Goal: Find specific page/section: Find specific page/section

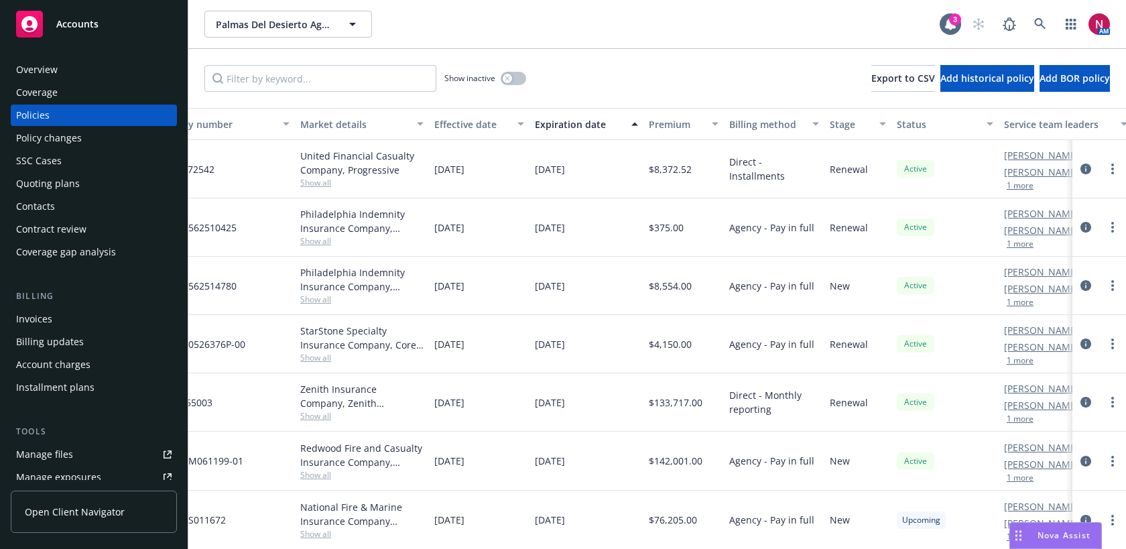
scroll to position [59, 0]
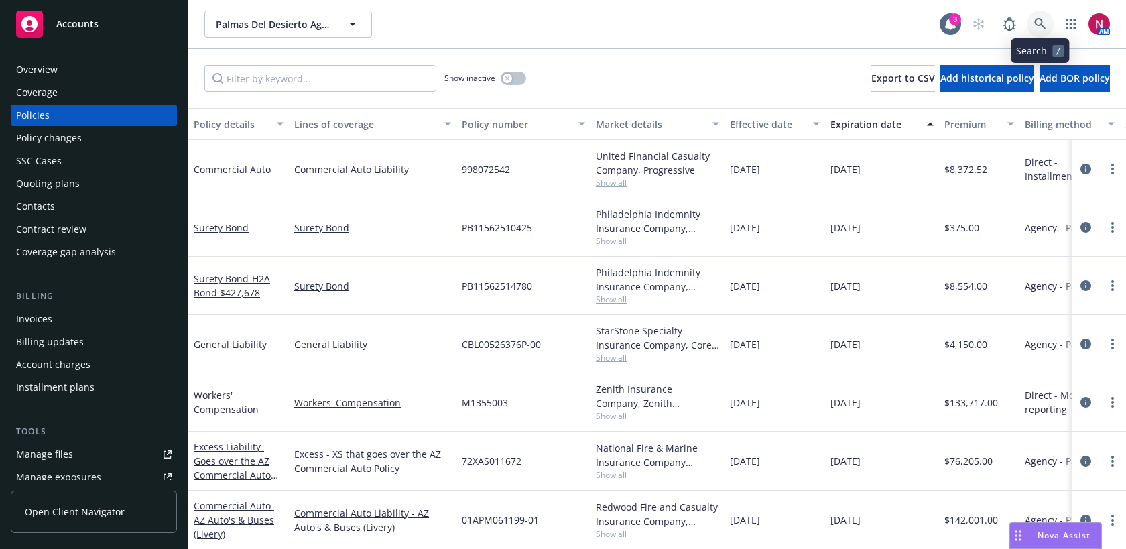
click at [1043, 19] on icon at bounding box center [1041, 24] width 12 height 12
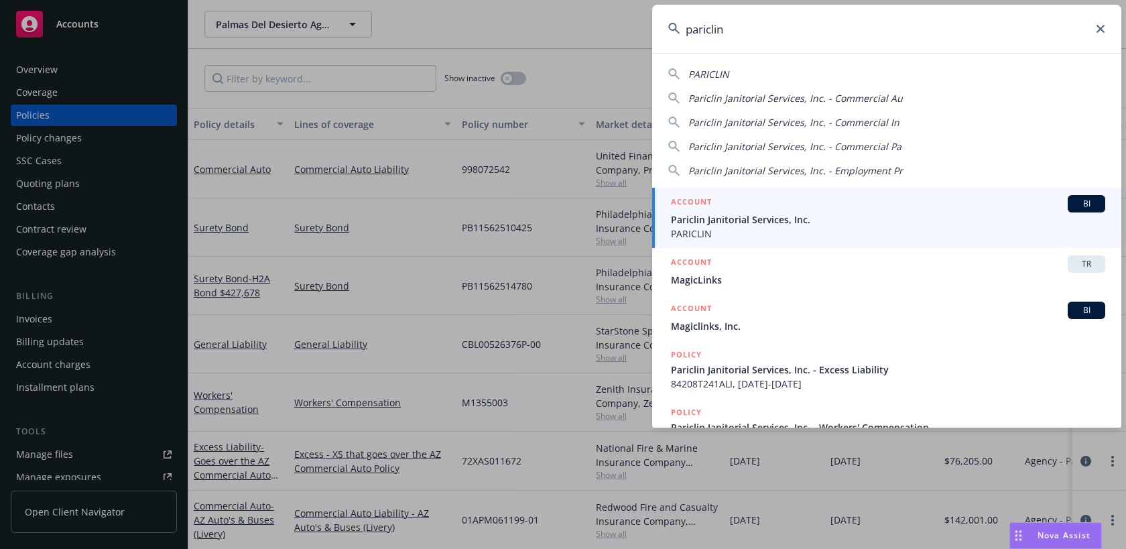
type input "pariclin"
click at [942, 215] on span "Pariclin Janitorial Services, Inc." at bounding box center [888, 220] width 434 height 14
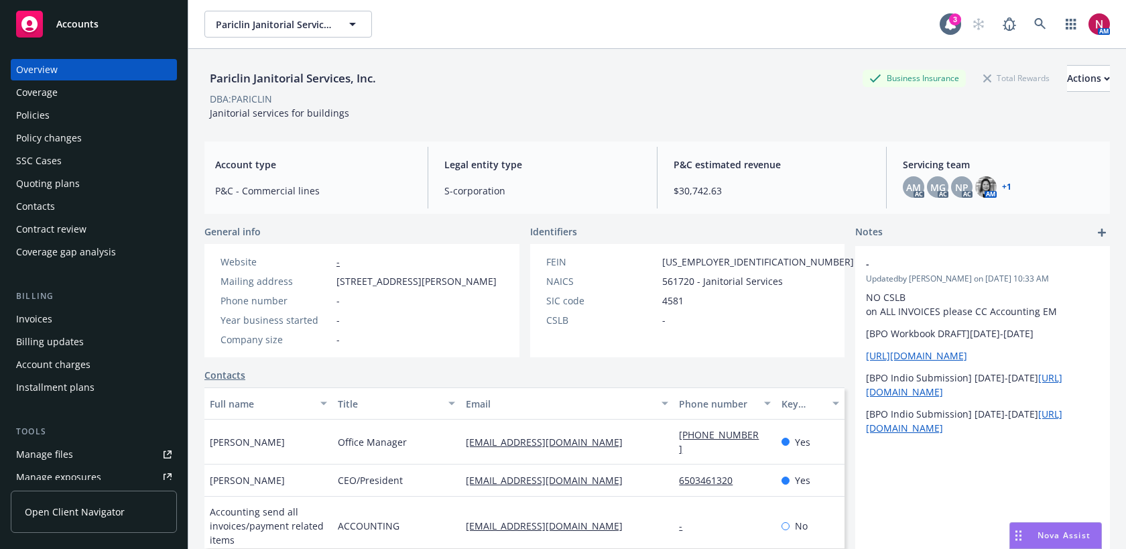
click at [85, 115] on div "Policies" at bounding box center [94, 115] width 156 height 21
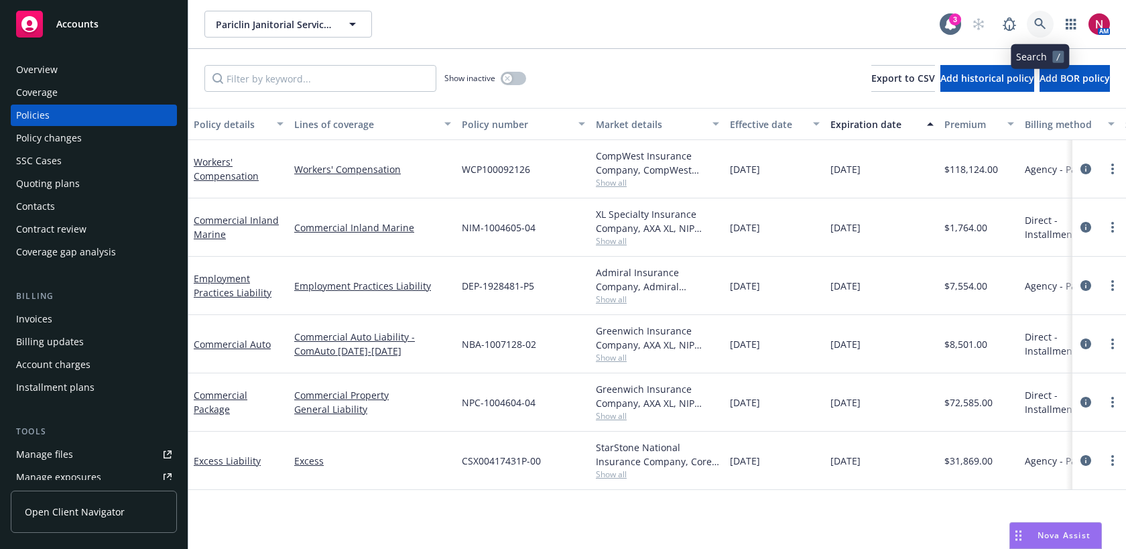
click at [1037, 30] on link at bounding box center [1040, 24] width 27 height 27
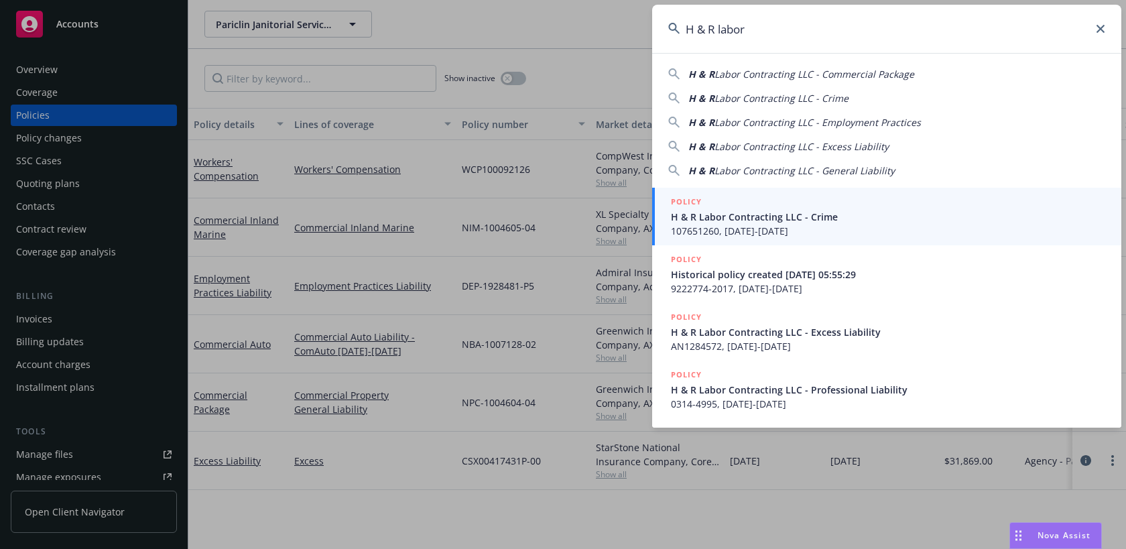
type input "H & R labor"
click at [923, 209] on div "POLICY" at bounding box center [888, 202] width 434 height 15
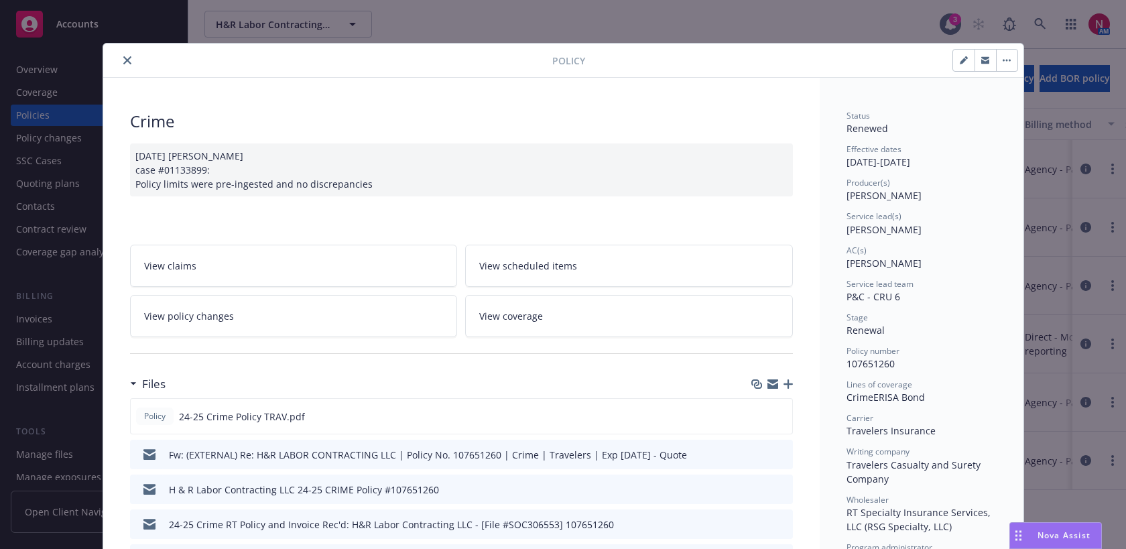
click at [131, 59] on icon "close" at bounding box center [127, 60] width 8 height 8
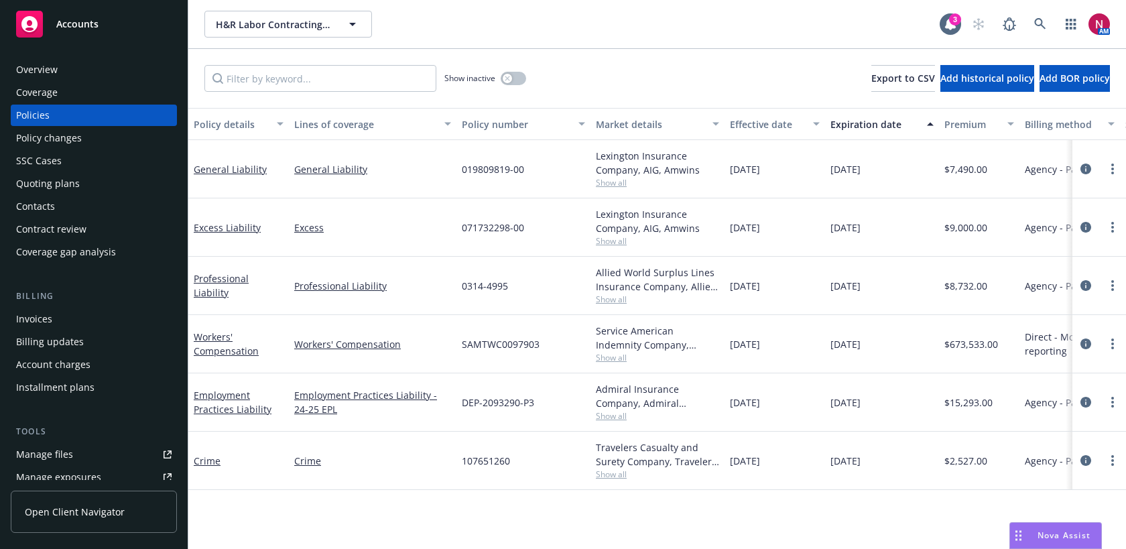
click at [92, 186] on div "Quoting plans" at bounding box center [94, 183] width 156 height 21
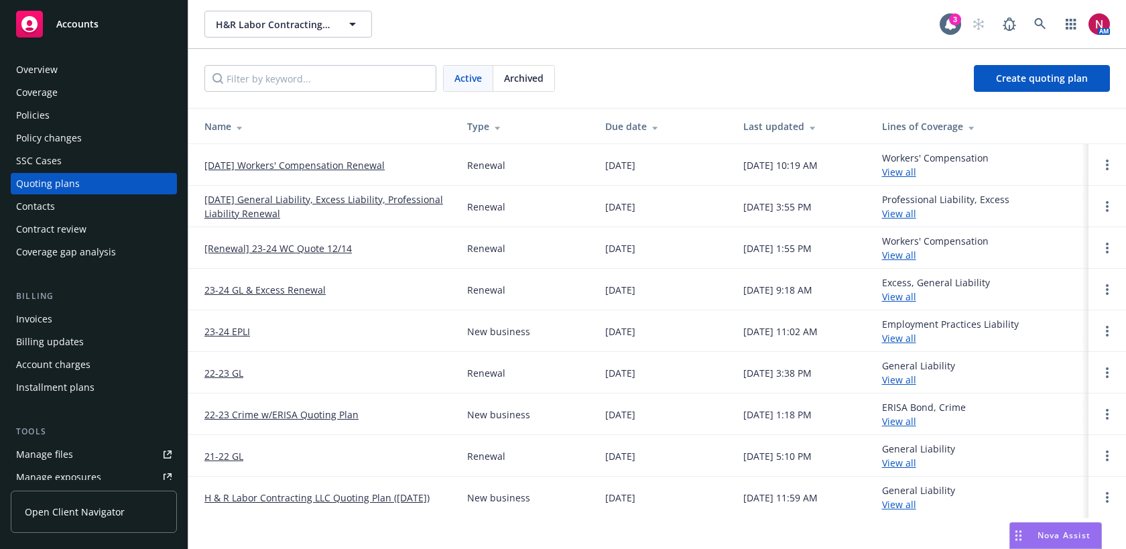
click at [76, 107] on div "Policies" at bounding box center [94, 115] width 156 height 21
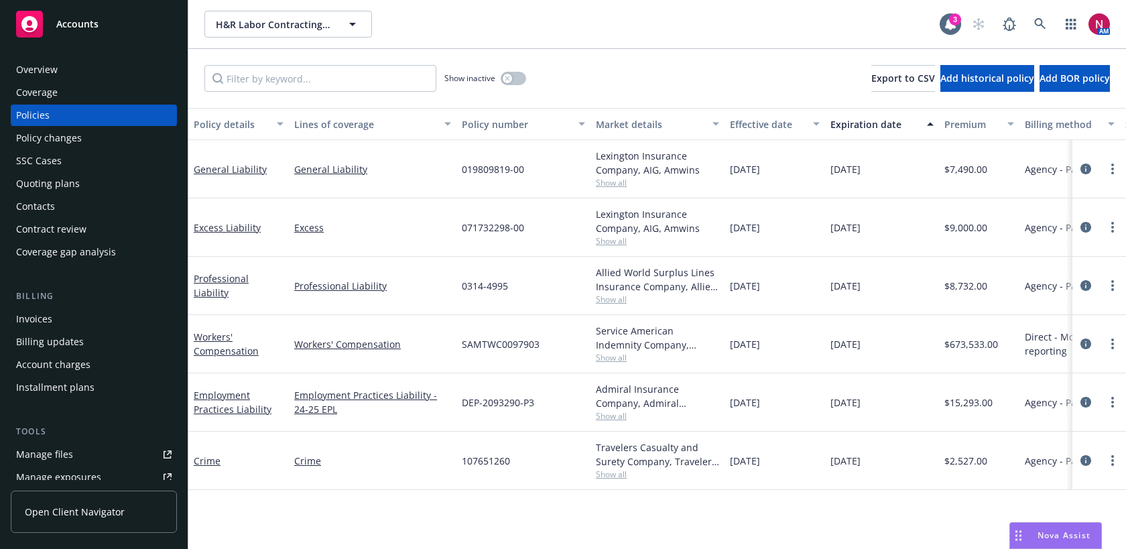
click at [601, 292] on div "Allied World Surplus Lines Insurance Company, Allied World Assurance Company (A…" at bounding box center [657, 279] width 123 height 28
click at [603, 301] on span "Show all" at bounding box center [657, 299] width 123 height 11
click at [612, 268] on div "Allied World Surplus Lines Insurance Company, Allied World Assurance Company (A…" at bounding box center [657, 279] width 123 height 28
click at [620, 426] on div "Admiral Insurance Company, Admiral Insurance Group (W.R. Berkley Corporation), …" at bounding box center [658, 402] width 134 height 58
click at [617, 418] on span "Show all" at bounding box center [657, 415] width 123 height 11
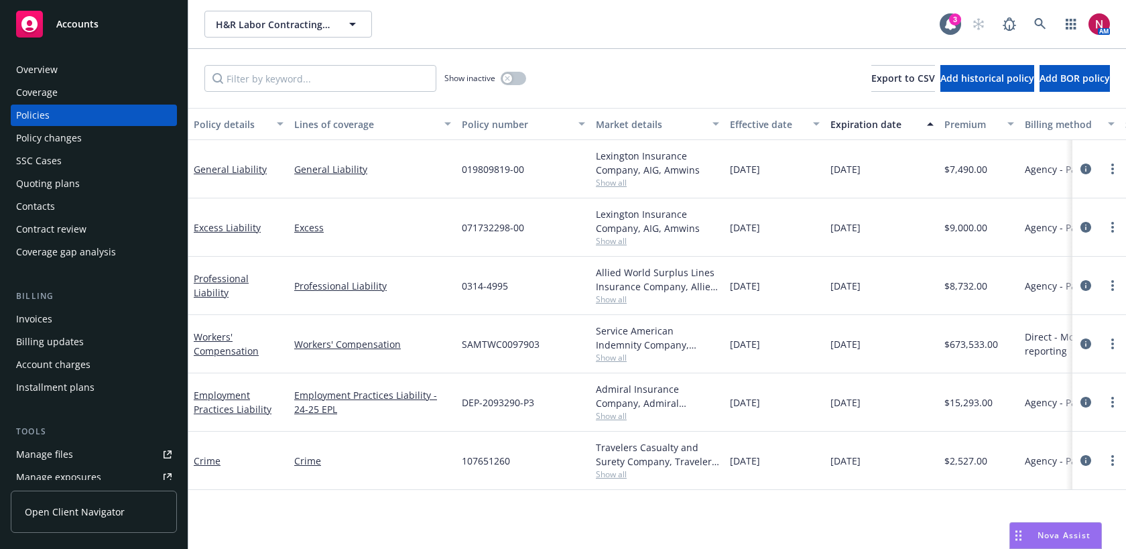
click at [106, 180] on div "Quoting plans" at bounding box center [94, 183] width 156 height 21
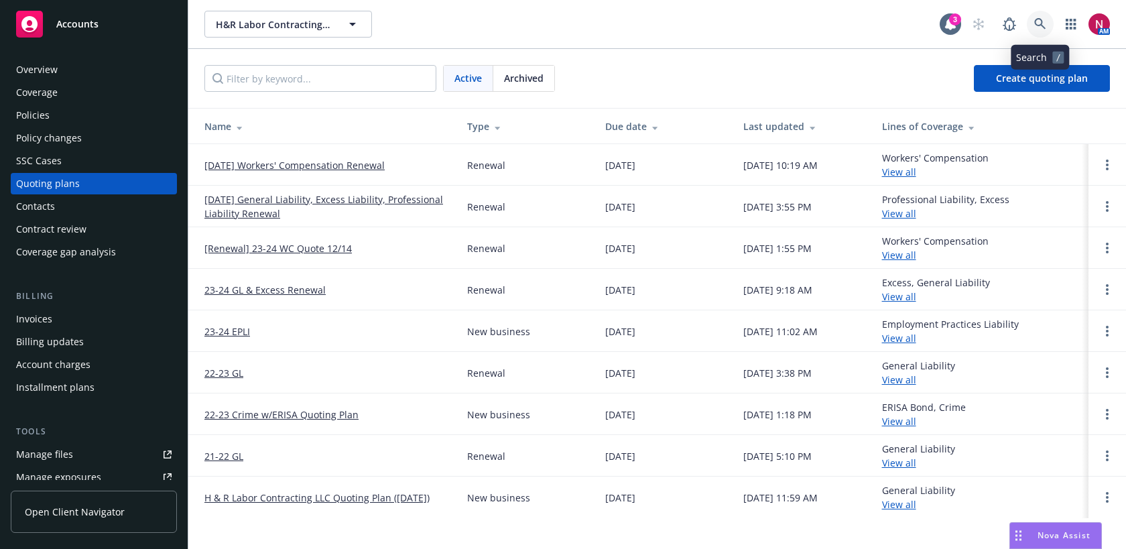
click at [1036, 24] on icon at bounding box center [1040, 23] width 11 height 11
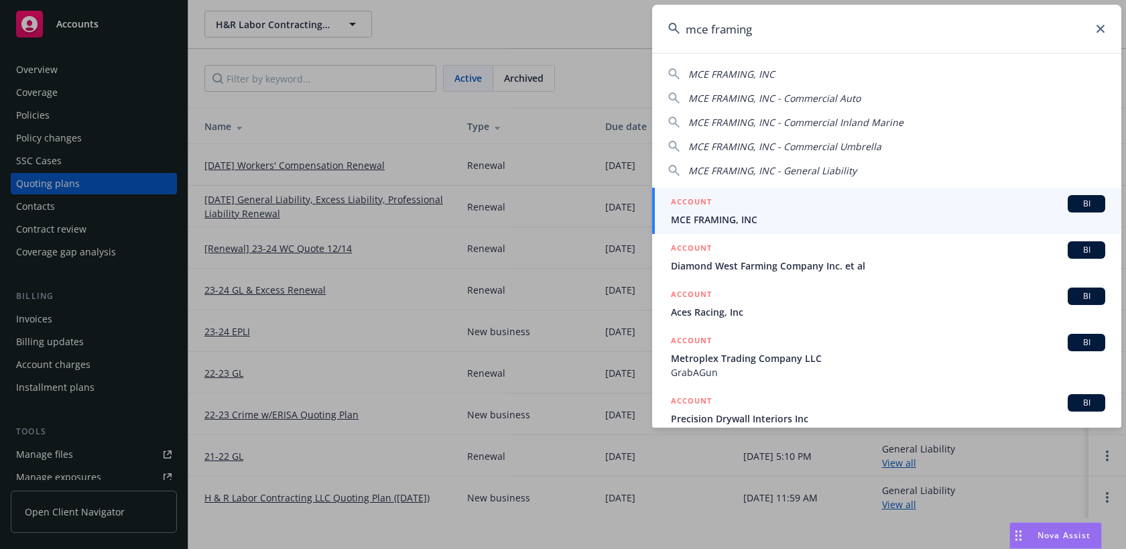
type input "mce framing"
click at [855, 213] on span "MCE FRAMING, INC" at bounding box center [888, 220] width 434 height 14
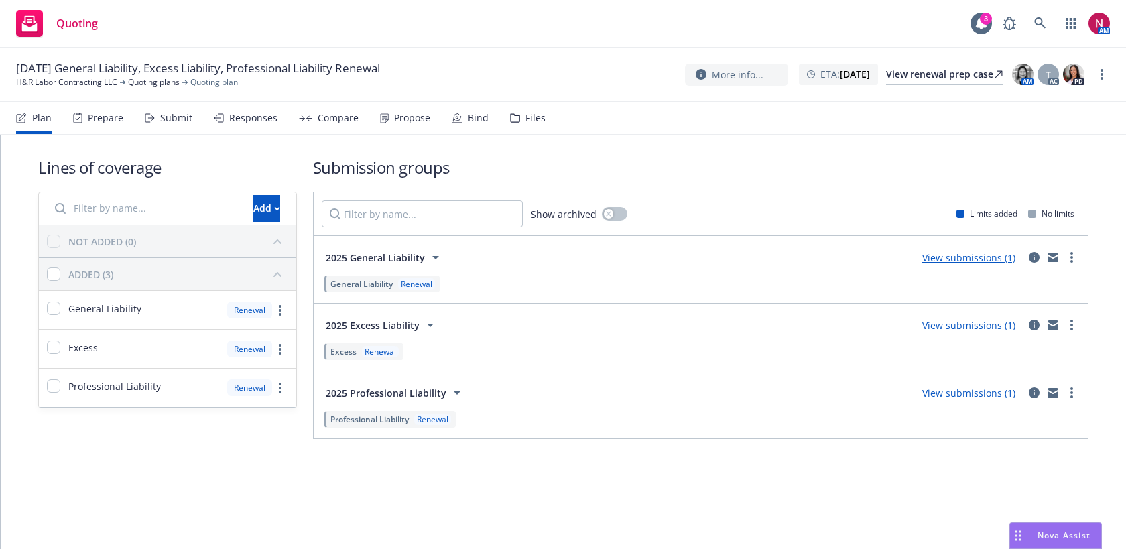
click at [527, 115] on div "Files" at bounding box center [536, 118] width 20 height 11
